Goal: Task Accomplishment & Management: Manage account settings

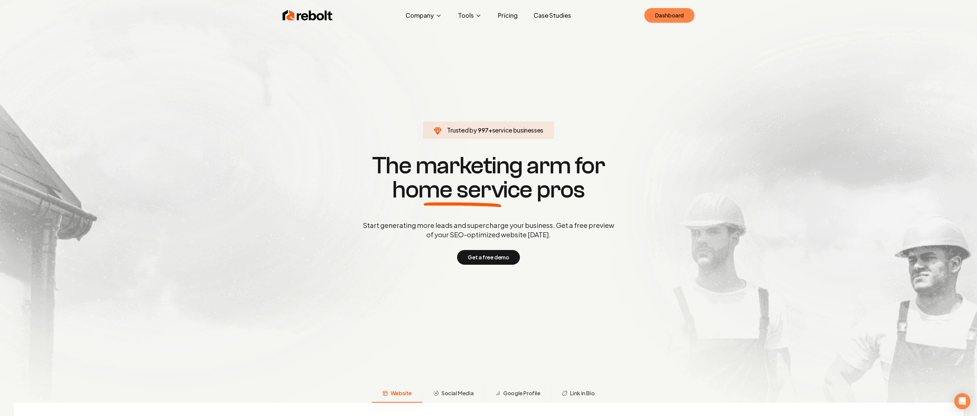
click at [663, 14] on link "Dashboard" at bounding box center [669, 15] width 50 height 15
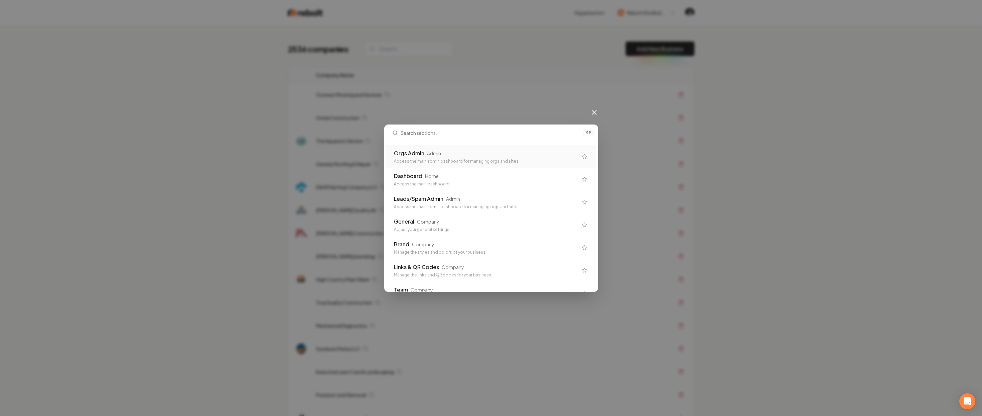
click at [499, 159] on div "Access the main admin dashboard for managing orgs and sites" at bounding box center [486, 161] width 184 height 5
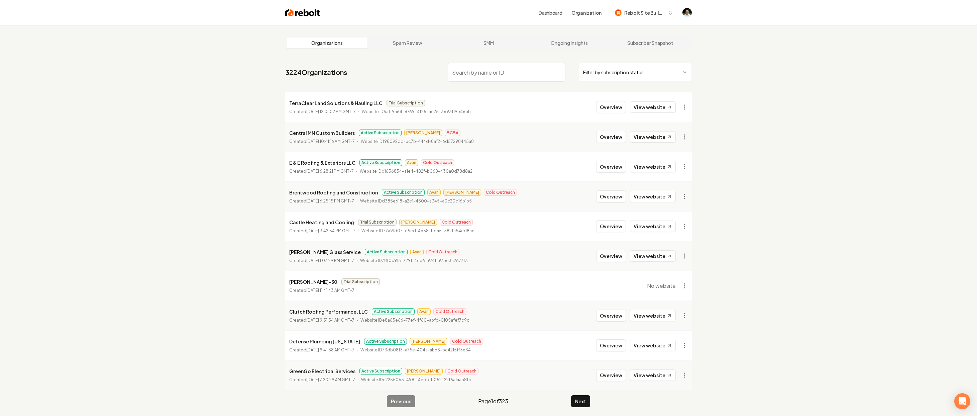
click at [485, 75] on input "search" at bounding box center [507, 72] width 118 height 19
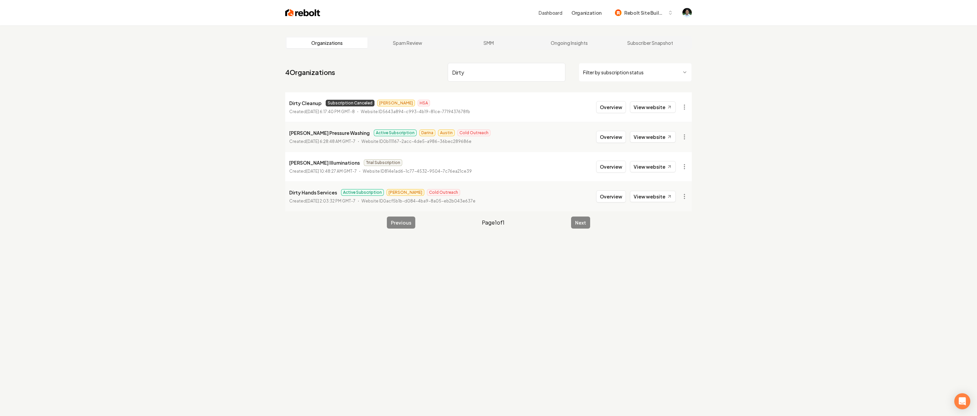
click at [478, 78] on input "Dirty" at bounding box center [507, 72] width 118 height 19
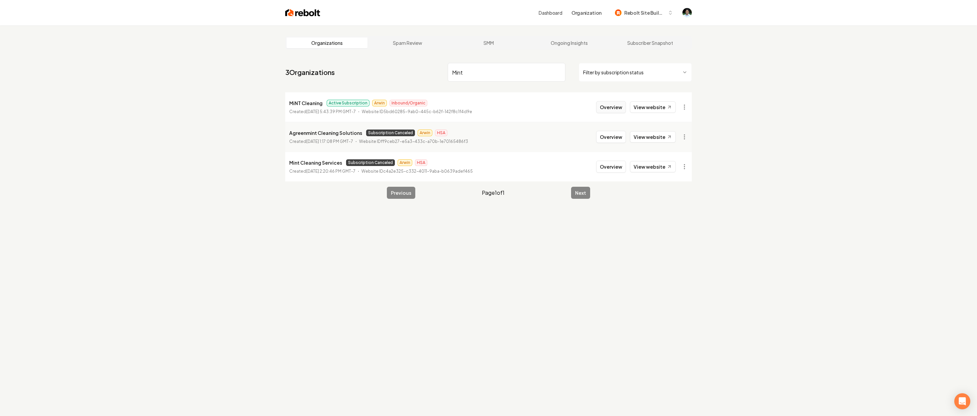
type input "Mint"
click at [599, 110] on button "Overview" at bounding box center [611, 107] width 30 height 12
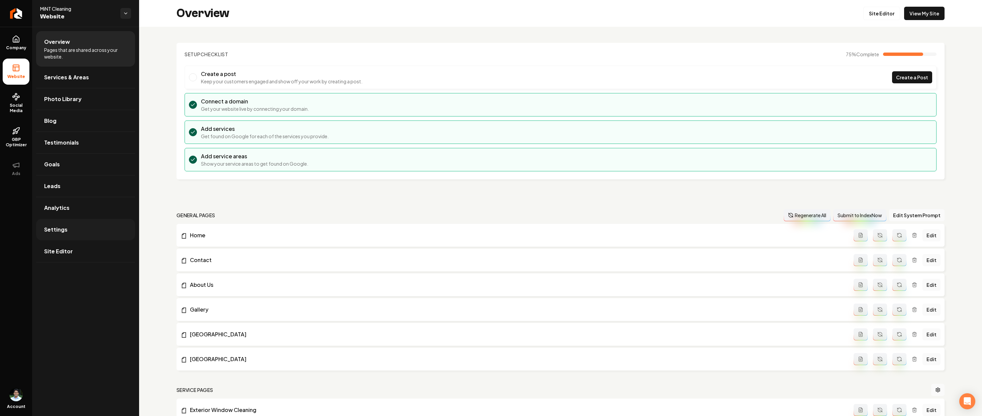
click at [59, 231] on span "Settings" at bounding box center [55, 229] width 23 height 8
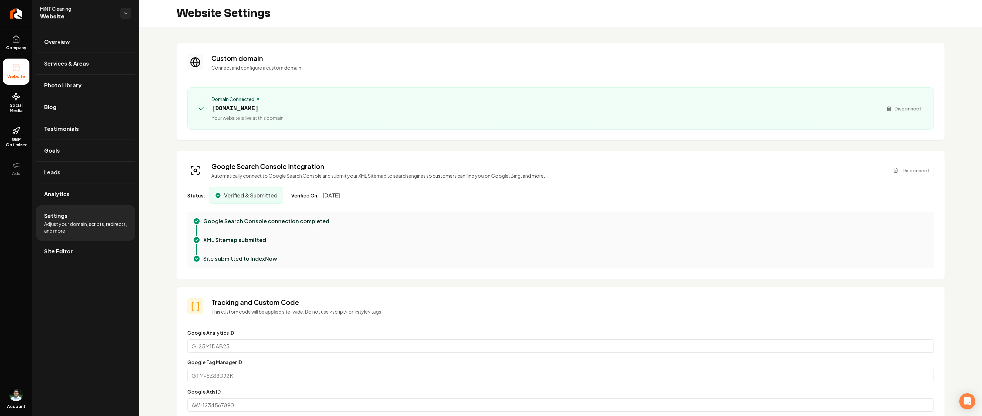
scroll to position [54, 0]
click at [69, 40] on span "Overview" at bounding box center [57, 42] width 26 height 8
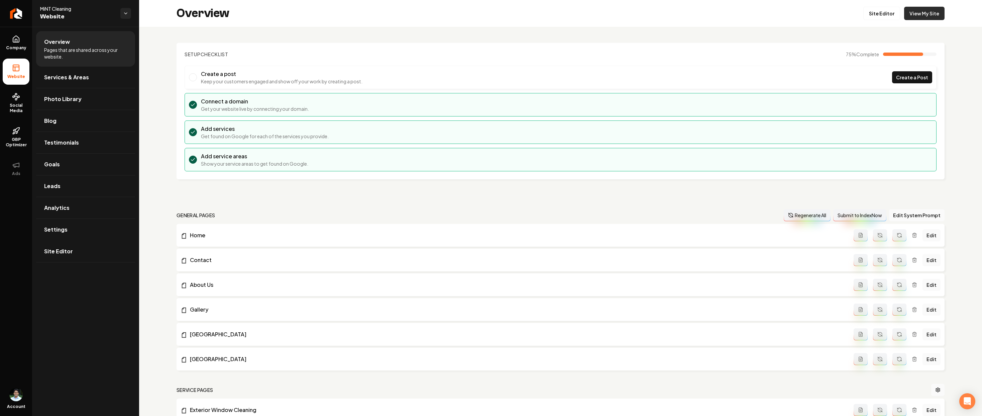
click at [924, 12] on link "View My Site" at bounding box center [924, 13] width 40 height 13
click at [888, 15] on link "Site Editor" at bounding box center [881, 13] width 37 height 13
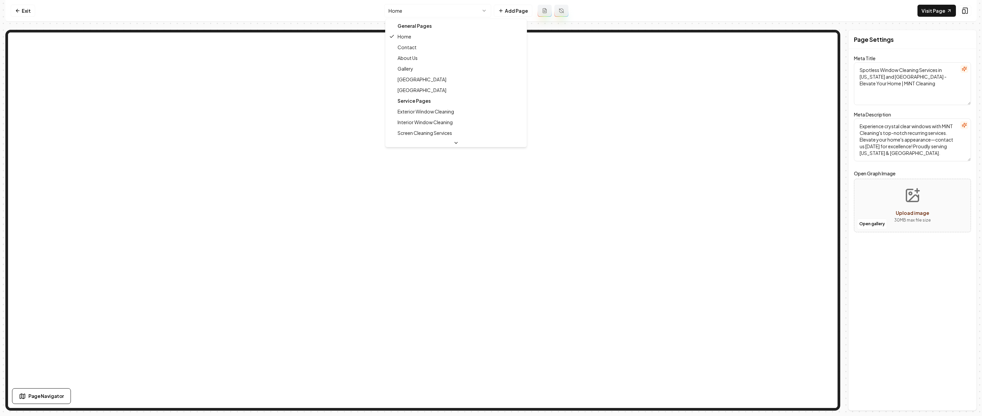
click at [424, 11] on html "Computer Required This feature is only available on a computer. Please switch t…" at bounding box center [491, 208] width 982 height 416
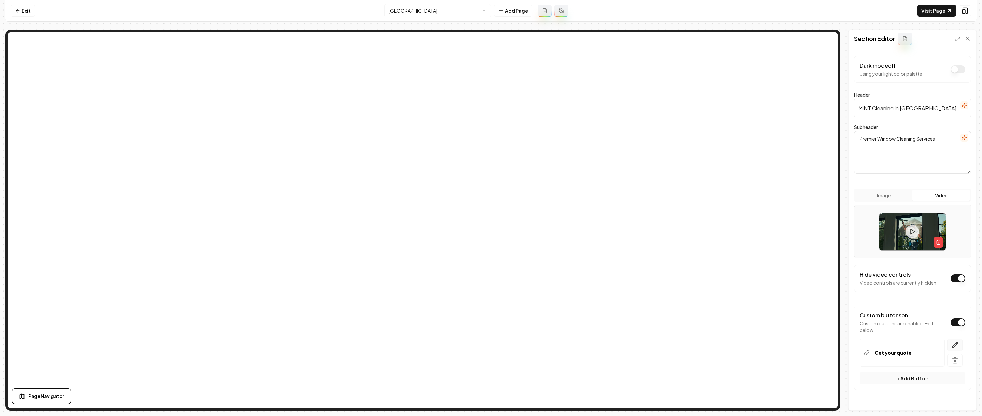
click at [947, 348] on button "button" at bounding box center [954, 344] width 15 height 13
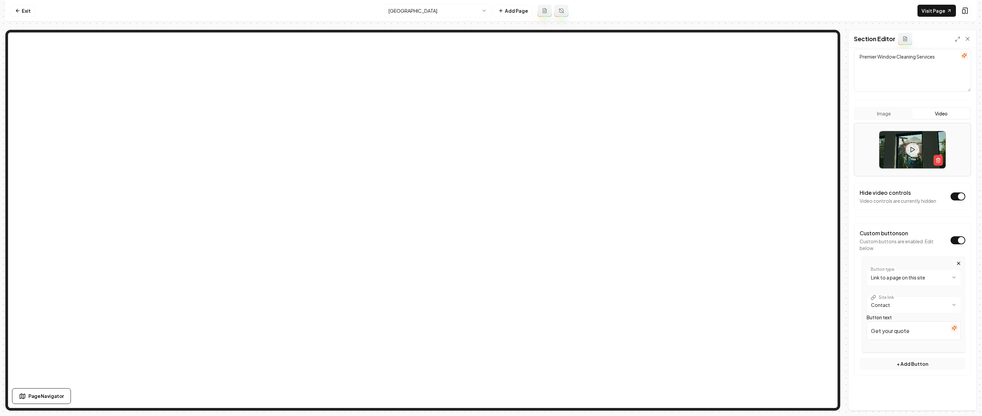
click at [901, 304] on html "**********" at bounding box center [491, 208] width 982 height 416
click at [913, 318] on html "**********" at bounding box center [491, 208] width 982 height 416
click at [906, 278] on html "**********" at bounding box center [491, 208] width 982 height 416
click at [890, 303] on input "/" at bounding box center [914, 303] width 94 height 19
click at [889, 304] on input "External link" at bounding box center [914, 303] width 94 height 19
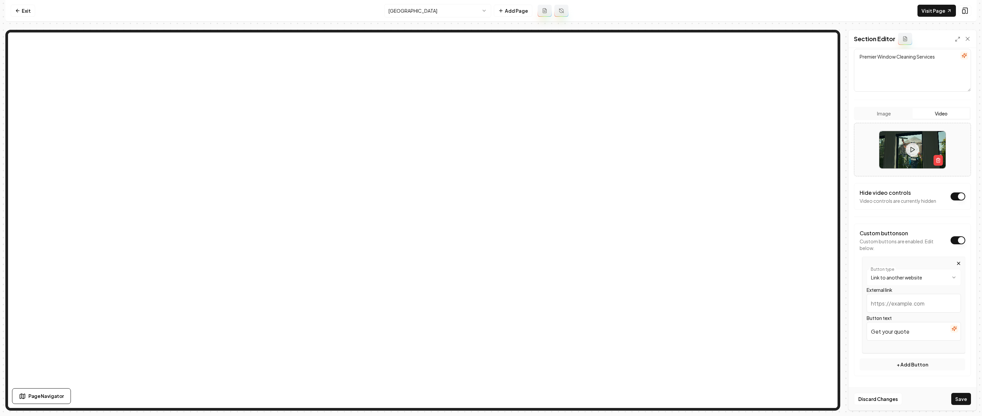
paste input "[URL][DOMAIN_NAME]"
type input "[URL][DOMAIN_NAME]"
click at [960, 399] on button "Save" at bounding box center [961, 399] width 20 height 12
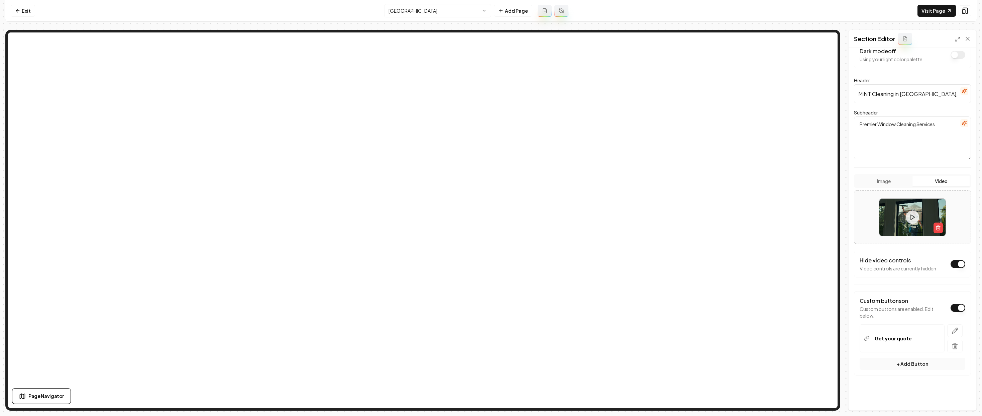
click at [440, 12] on html "Computer Required This feature is only available on a computer. Please switch t…" at bounding box center [491, 208] width 982 height 416
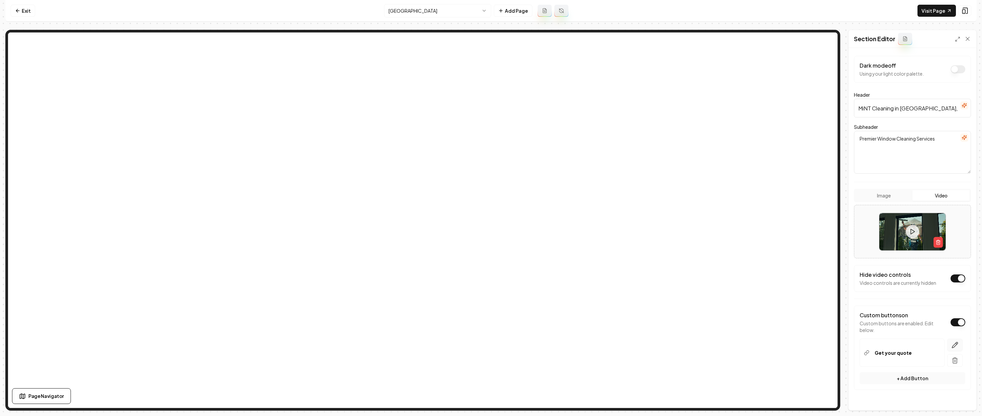
click at [952, 348] on icon "button" at bounding box center [955, 344] width 7 height 7
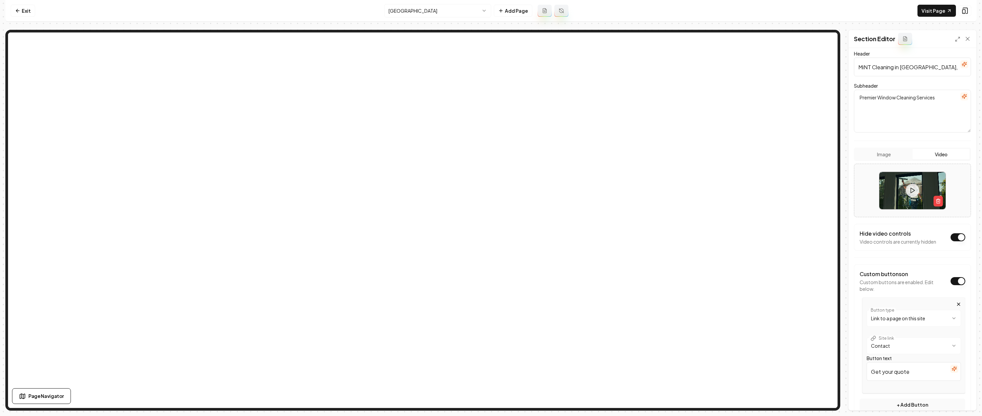
scroll to position [56, 0]
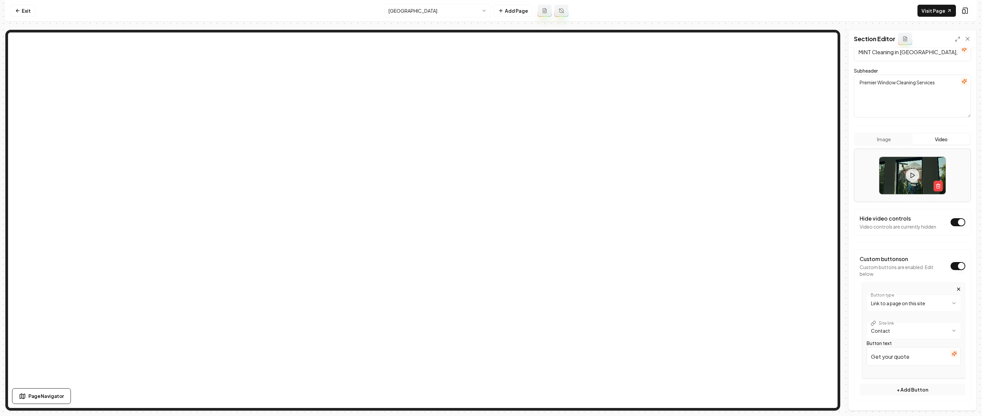
click at [901, 300] on html "**********" at bounding box center [491, 208] width 982 height 416
click at [899, 328] on input "/" at bounding box center [914, 328] width 94 height 19
paste input "[URL][DOMAIN_NAME]"
type input "[URL][DOMAIN_NAME]"
click at [956, 399] on button "Save" at bounding box center [961, 399] width 20 height 12
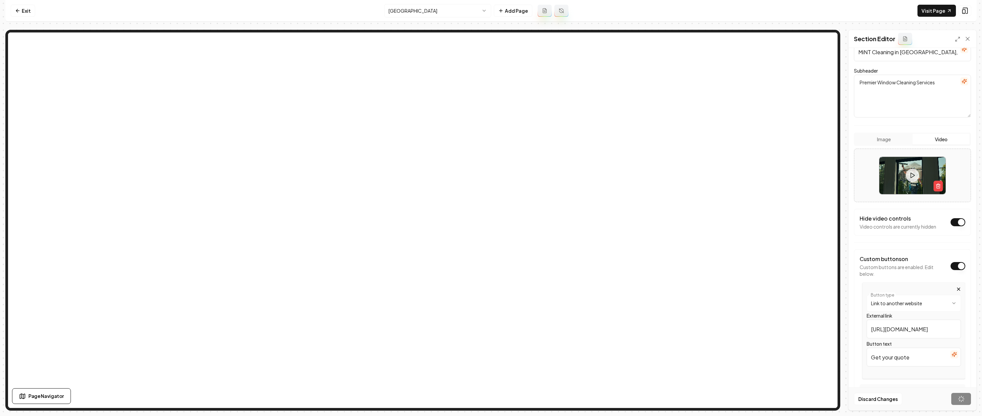
scroll to position [14, 0]
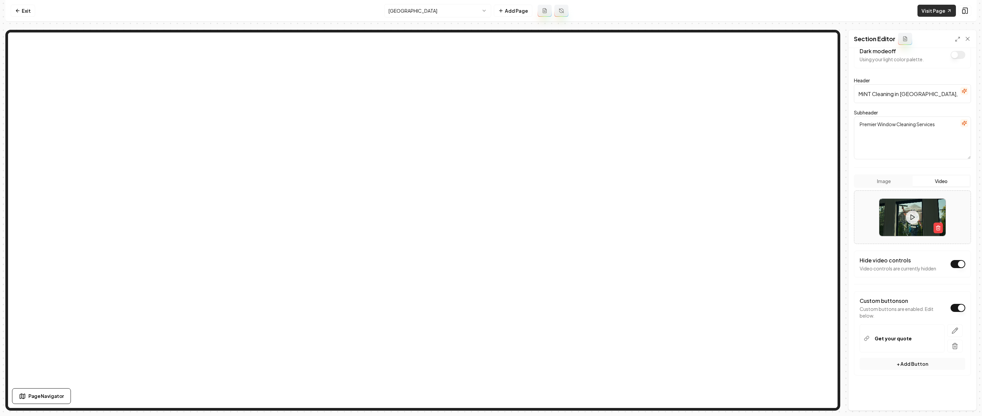
click at [936, 14] on link "Visit Page" at bounding box center [937, 11] width 38 height 12
click at [18, 12] on icon at bounding box center [17, 10] width 5 height 5
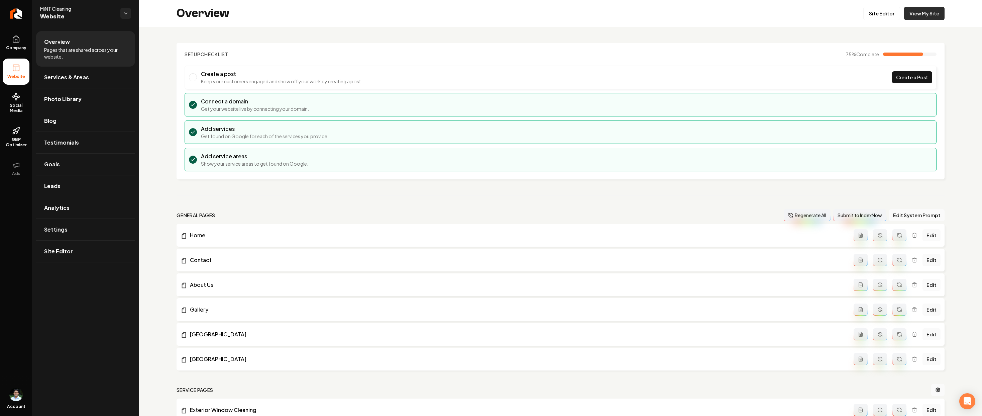
click at [930, 16] on link "View My Site" at bounding box center [924, 13] width 40 height 13
click at [61, 168] on link "Goals" at bounding box center [85, 163] width 99 height 21
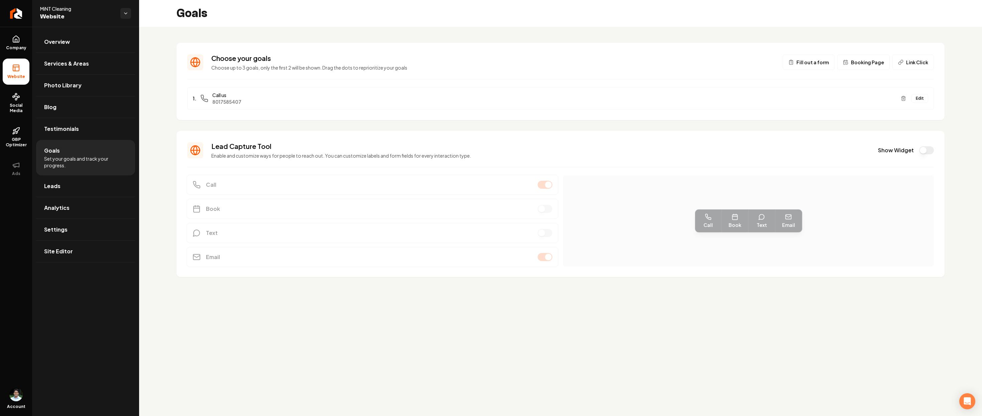
click at [922, 99] on button "Edit" at bounding box center [920, 98] width 17 height 9
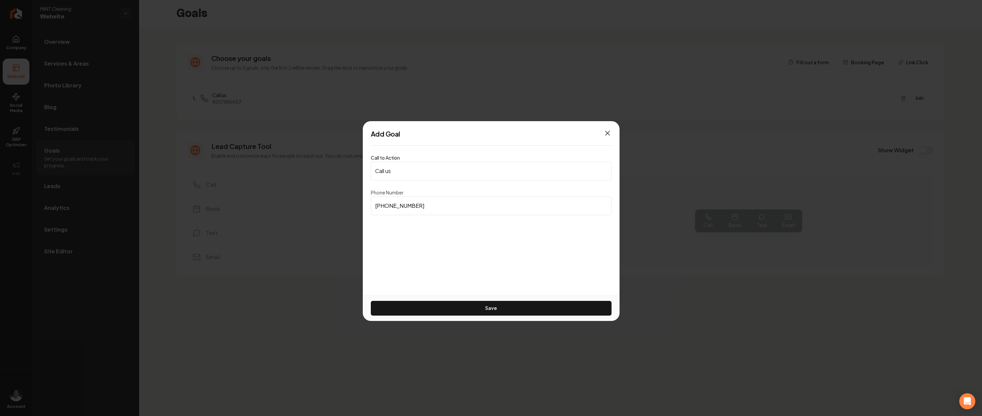
click at [605, 132] on icon "button" at bounding box center [608, 133] width 8 height 8
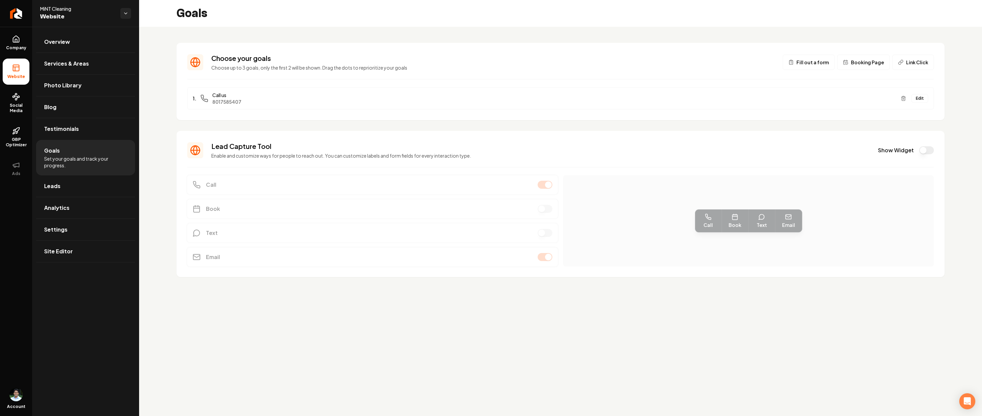
click at [512, 27] on div "Choose your goals Choose up to 3 goals, only the first 2 will be shown. Drag th…" at bounding box center [560, 165] width 843 height 277
